Goal: Task Accomplishment & Management: Use online tool/utility

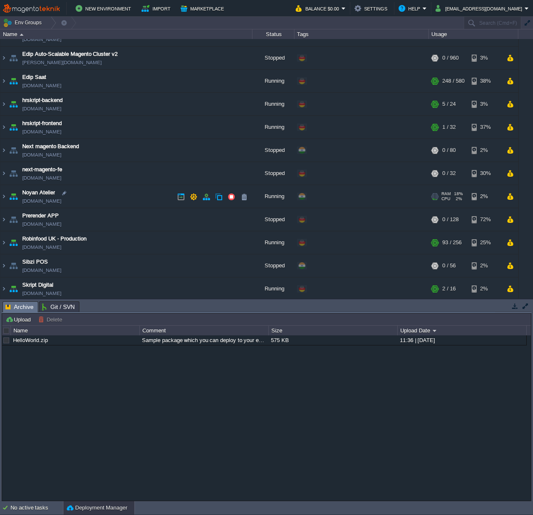
scroll to position [110, 0]
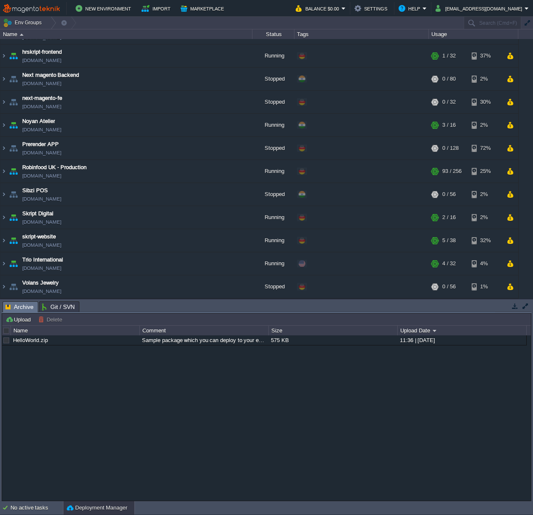
click at [144, 300] on div "Tasks Activity Log Archive Git / SVN Upload Delete Deploy to ... Custom applica…" at bounding box center [266, 400] width 533 height 202
drag, startPoint x: 143, startPoint y: 302, endPoint x: 137, endPoint y: 395, distance: 93.8
click at [137, 395] on body "New Environment Import Marketplace Bonus $0.00 Upgrade Account Balance $0.00 Se…" at bounding box center [266, 257] width 533 height 515
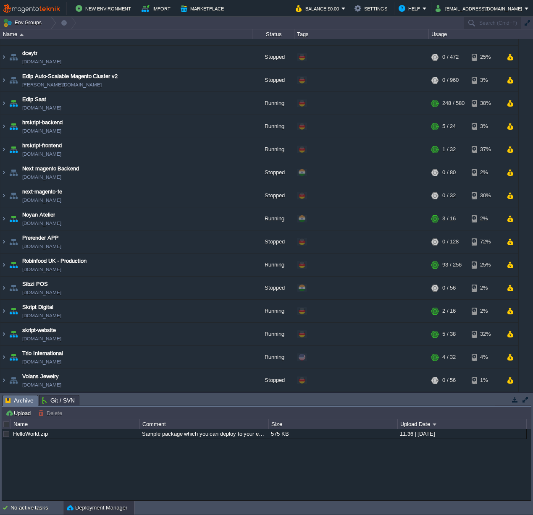
scroll to position [16, 0]
click at [2, 102] on img at bounding box center [3, 103] width 7 height 23
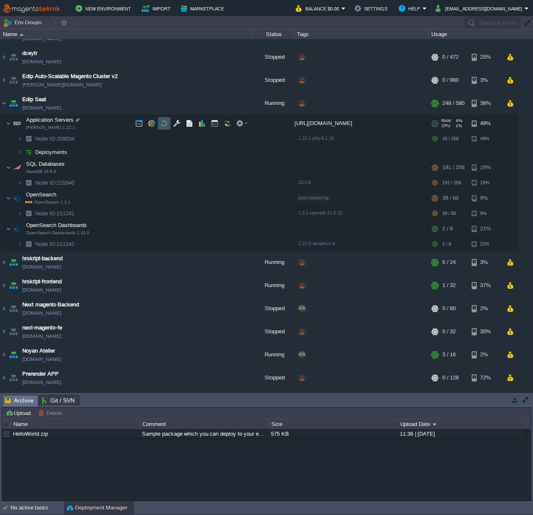
click at [166, 123] on button "button" at bounding box center [164, 124] width 8 height 8
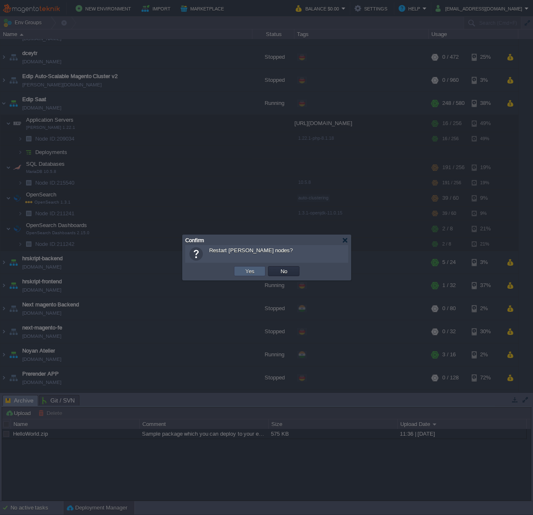
click at [251, 274] on button "Yes" at bounding box center [250, 271] width 14 height 8
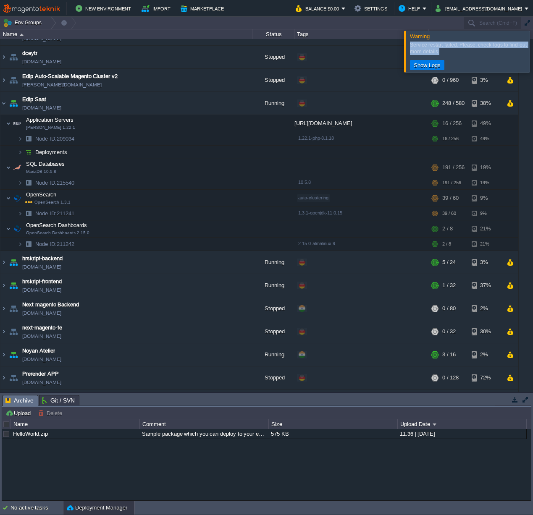
drag, startPoint x: 442, startPoint y: 51, endPoint x: 411, endPoint y: 41, distance: 32.5
click at [411, 41] on div "Service restart failed. Please, check logs to find out more details." at bounding box center [469, 47] width 119 height 17
copy div "Service restart failed. Please, check logs to find out more details."
click at [163, 124] on button "button" at bounding box center [164, 124] width 8 height 8
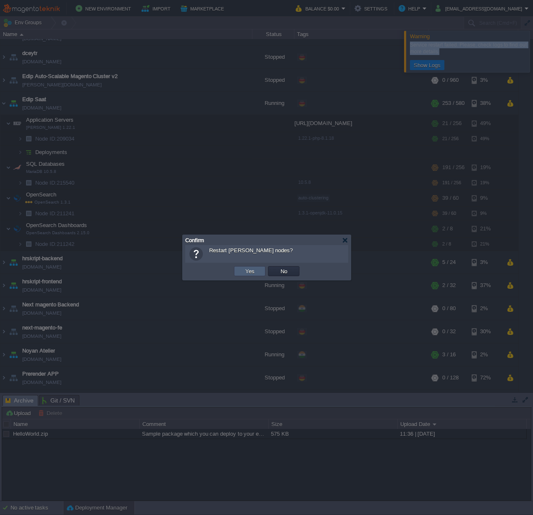
click at [250, 274] on button "Yes" at bounding box center [250, 271] width 14 height 8
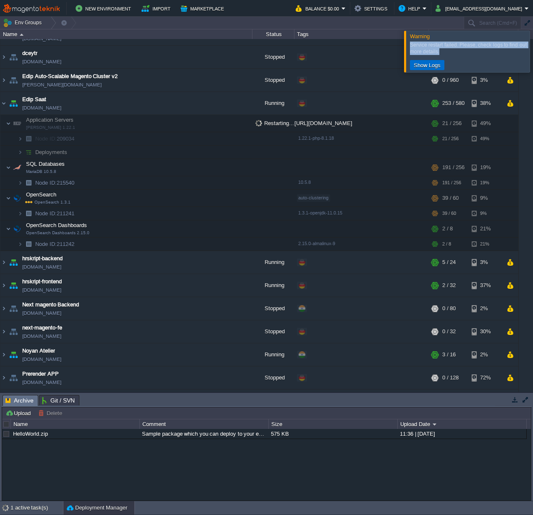
click at [423, 68] on button "Show Logs" at bounding box center [427, 65] width 32 height 8
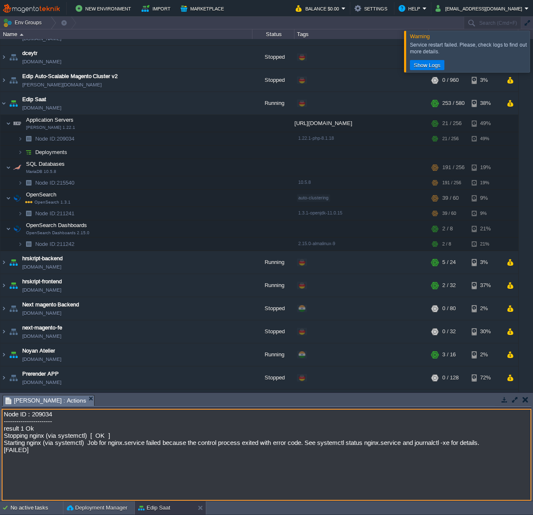
drag, startPoint x: 123, startPoint y: 446, endPoint x: 400, endPoint y: 450, distance: 277.0
click at [400, 450] on textarea "Node ID : 209034 ----------------------- result 1 Ok Stopping nginx (via system…" at bounding box center [266, 455] width 529 height 92
click at [162, 169] on button "button" at bounding box center [164, 168] width 8 height 8
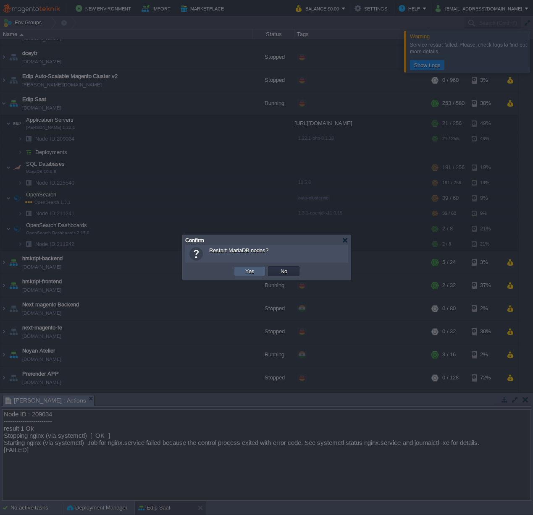
click at [246, 270] on button "Yes" at bounding box center [250, 271] width 14 height 8
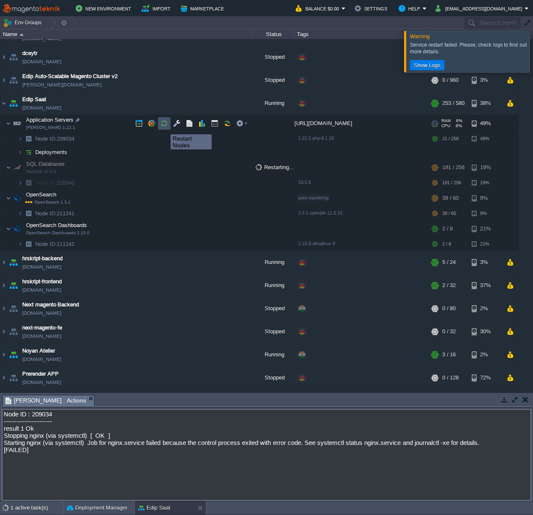
click at [164, 126] on button "button" at bounding box center [164, 124] width 8 height 8
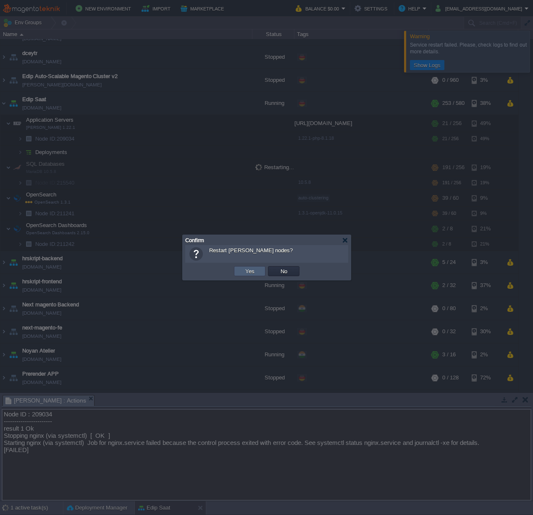
click at [248, 273] on button "Yes" at bounding box center [250, 271] width 14 height 8
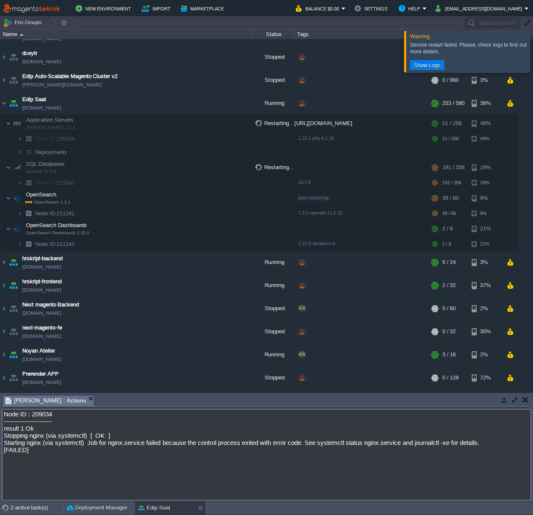
click at [532, 51] on div at bounding box center [543, 51] width 0 height 41
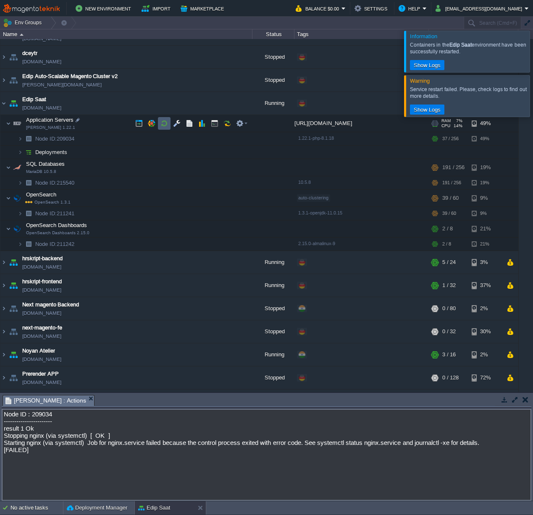
click at [162, 123] on button "button" at bounding box center [164, 124] width 8 height 8
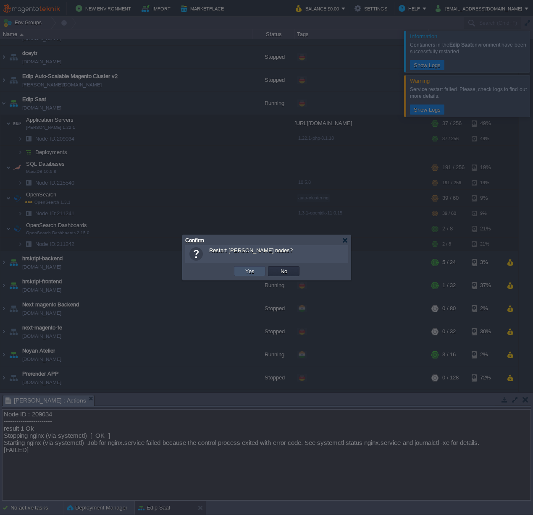
click at [256, 272] on button "Yes" at bounding box center [250, 271] width 14 height 8
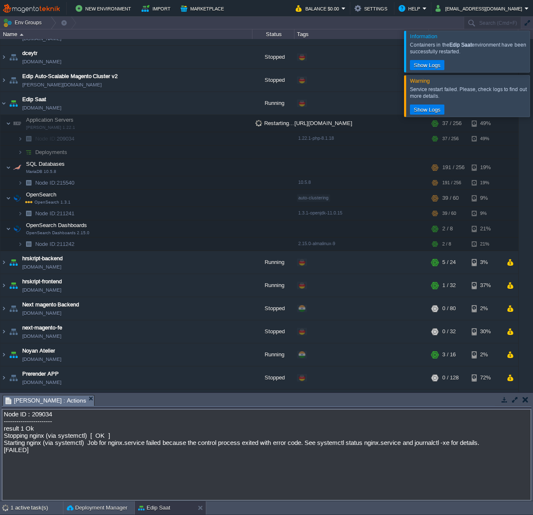
click at [532, 93] on div at bounding box center [543, 95] width 0 height 41
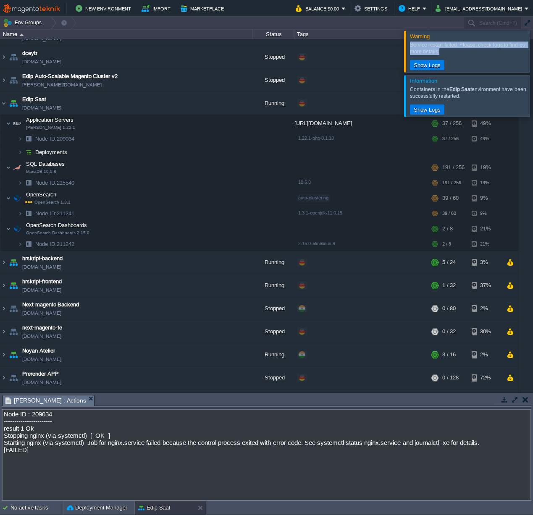
drag, startPoint x: 444, startPoint y: 50, endPoint x: 404, endPoint y: 42, distance: 41.2
click at [404, 42] on div "Warning Service restart failed. Please, check logs to find out more details. Sh…" at bounding box center [467, 52] width 126 height 42
copy div "Service restart failed. Please, check logs to find out more details."
click at [303, 443] on textarea "Node ID : 209034 ----------------------- result 1 Ok Stopping nginx (via system…" at bounding box center [266, 455] width 529 height 92
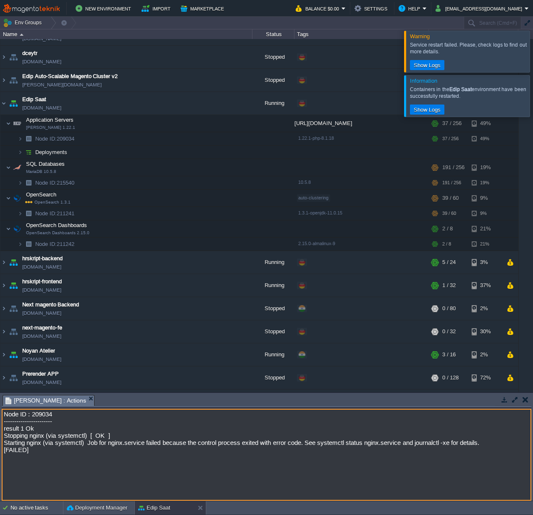
click at [303, 443] on textarea "Node ID : 209034 ----------------------- result 1 Ok Stopping nginx (via system…" at bounding box center [266, 455] width 529 height 92
